Goal: Check status: Check status

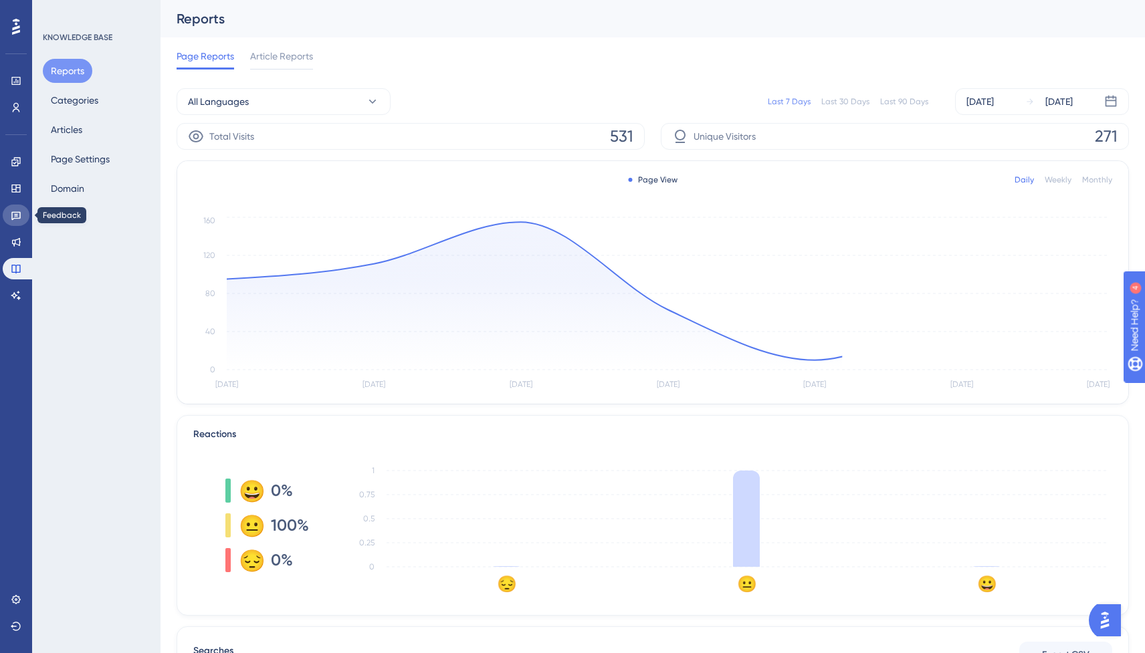
click at [19, 216] on icon at bounding box center [16, 215] width 11 height 11
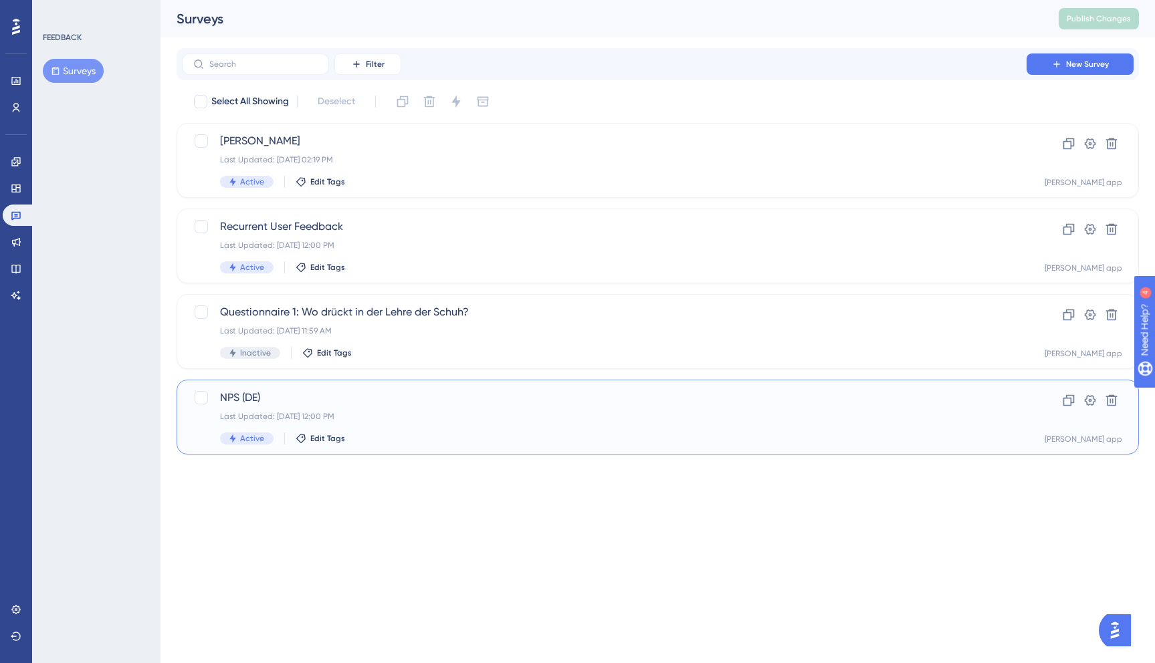
click at [487, 429] on div "NPS (DE) Last Updated: [DATE] 12:00 PM Active Edit Tags" at bounding box center [604, 417] width 768 height 55
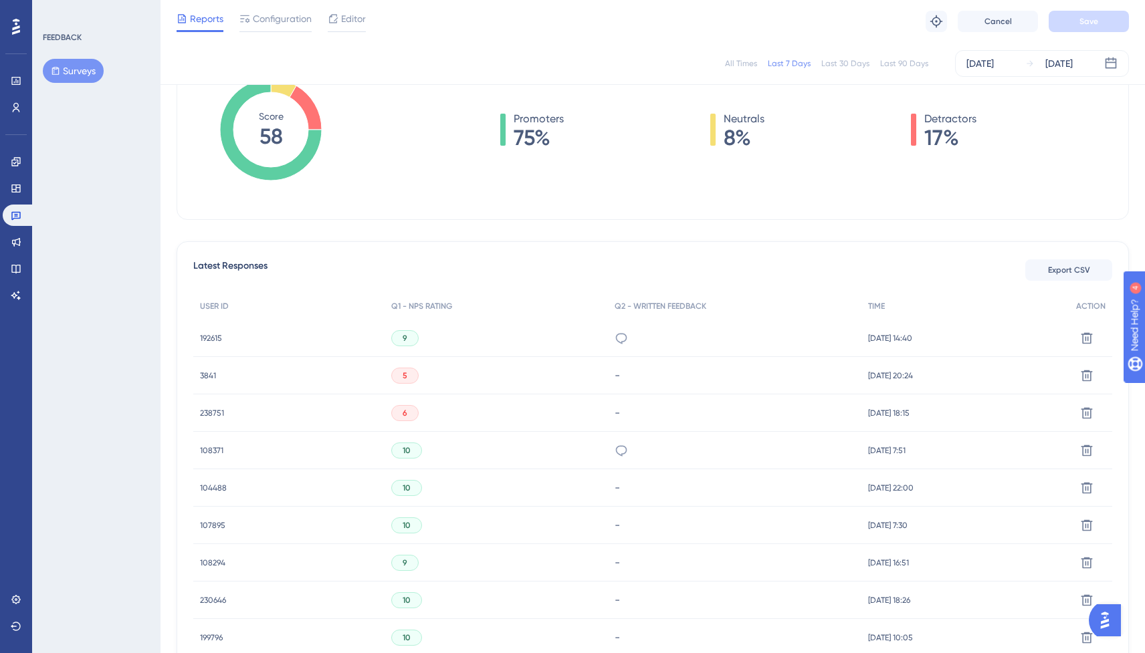
scroll to position [222, 0]
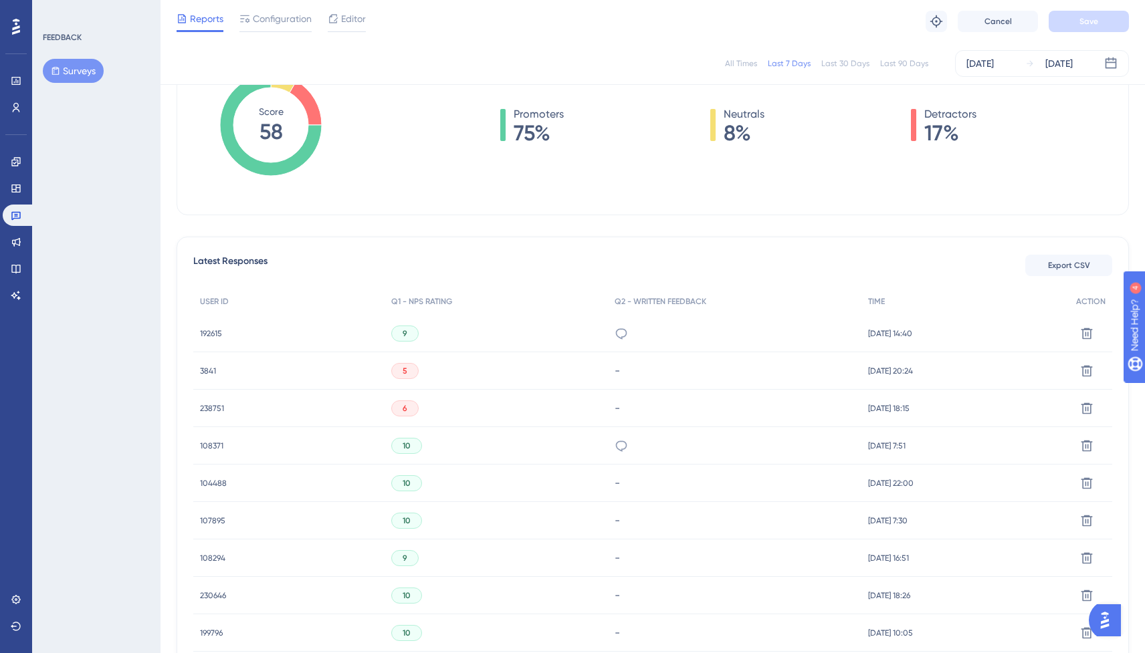
click at [324, 373] on div "3841 3841" at bounding box center [288, 370] width 191 height 37
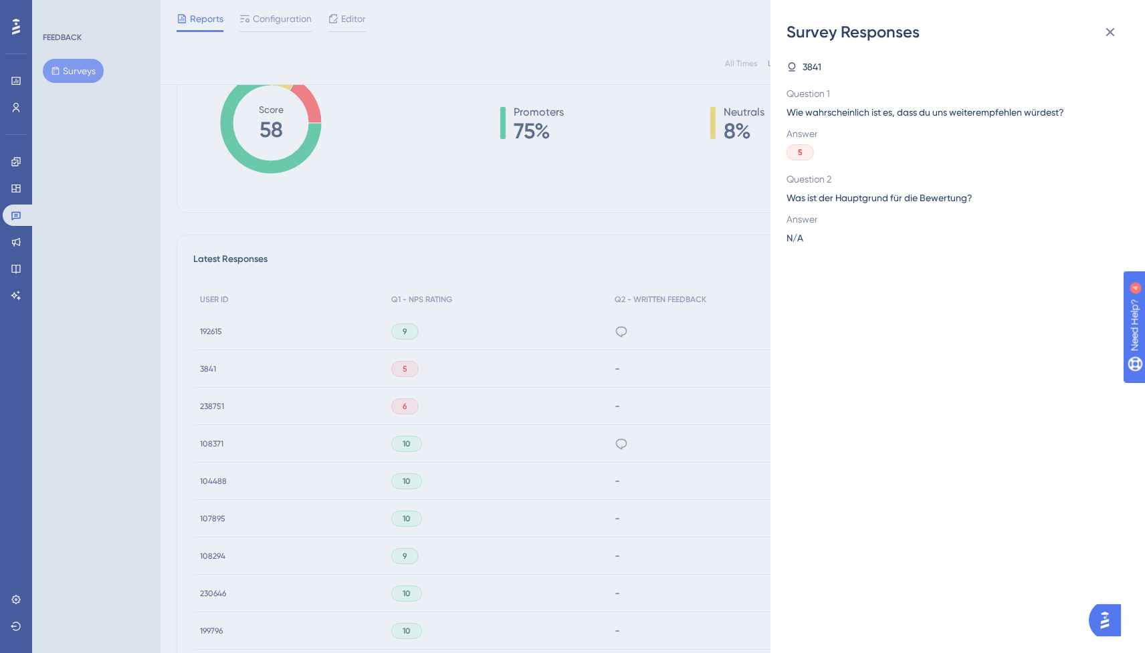
drag, startPoint x: 812, startPoint y: 96, endPoint x: 812, endPoint y: 138, distance: 41.5
click at [812, 110] on div "Question 1 Wie wahrscheinlich ist es, dass du uns weiterempfehlen würdest?" at bounding box center [953, 103] width 332 height 35
click at [811, 63] on span "3841" at bounding box center [812, 67] width 19 height 16
click at [815, 71] on span "3841" at bounding box center [812, 67] width 19 height 16
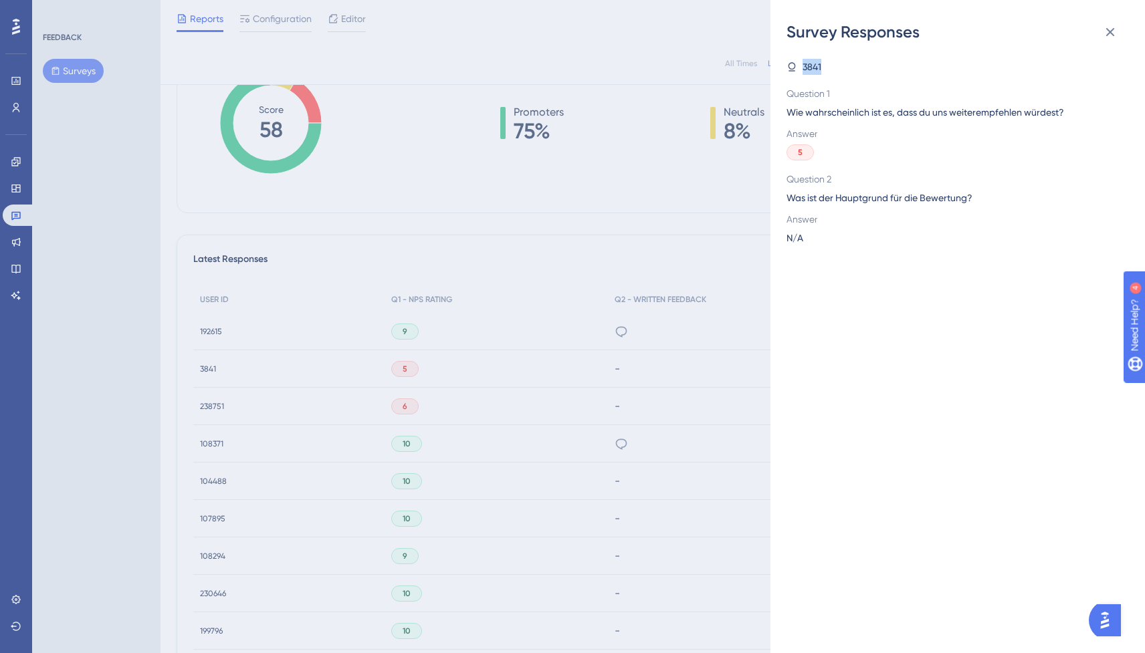
click at [815, 71] on span "3841" at bounding box center [812, 67] width 19 height 16
copy span "3841"
click at [461, 363] on div "Survey Responses 3841 Question 1 Wie wahrscheinlich ist es, dass du uns weitere…" at bounding box center [572, 326] width 1145 height 653
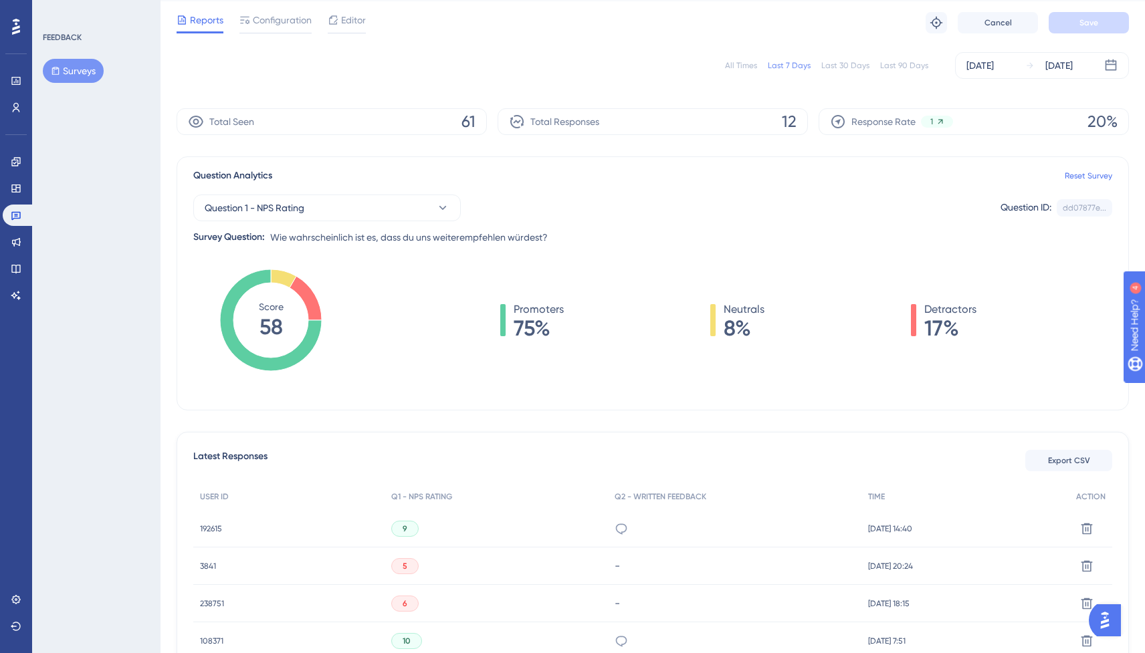
scroll to position [0, 0]
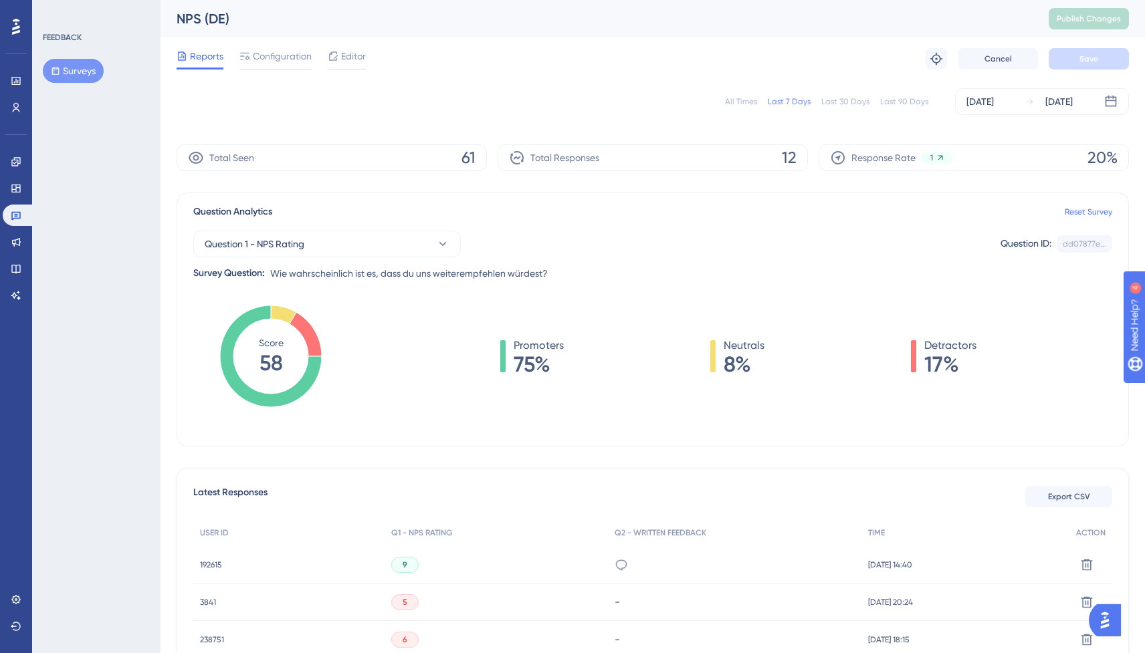
click at [839, 103] on div "Last 30 Days" at bounding box center [845, 101] width 48 height 11
click at [895, 99] on div "Last 90 Days" at bounding box center [904, 101] width 48 height 11
click at [735, 102] on div "All Times" at bounding box center [741, 101] width 32 height 11
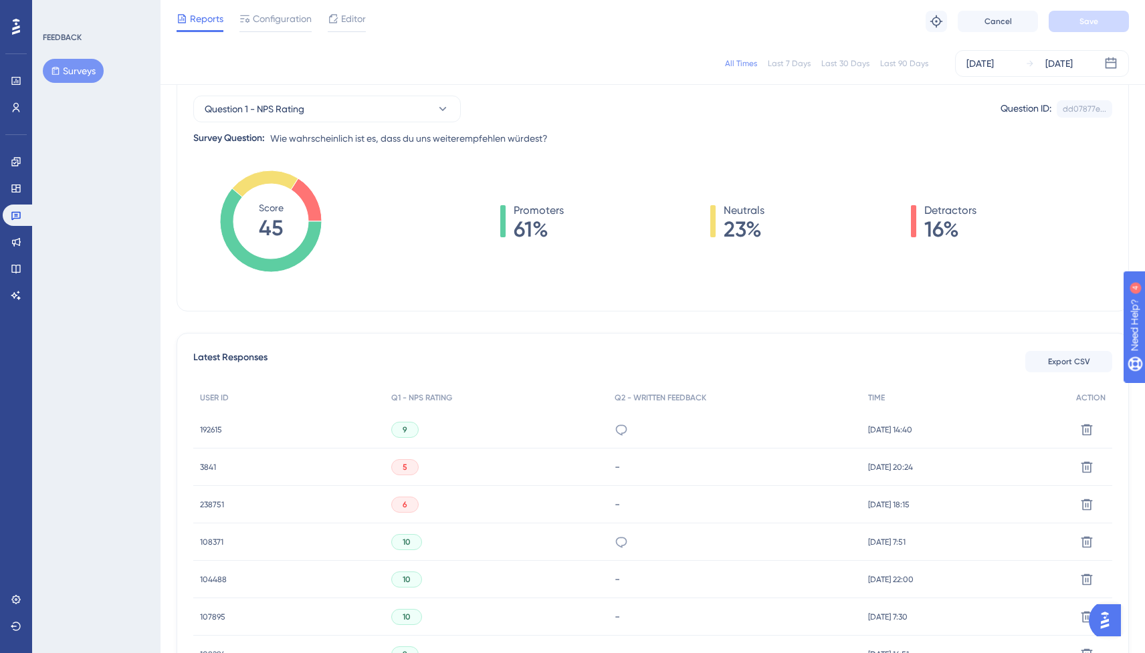
scroll to position [138, 0]
